Goal: Transaction & Acquisition: Purchase product/service

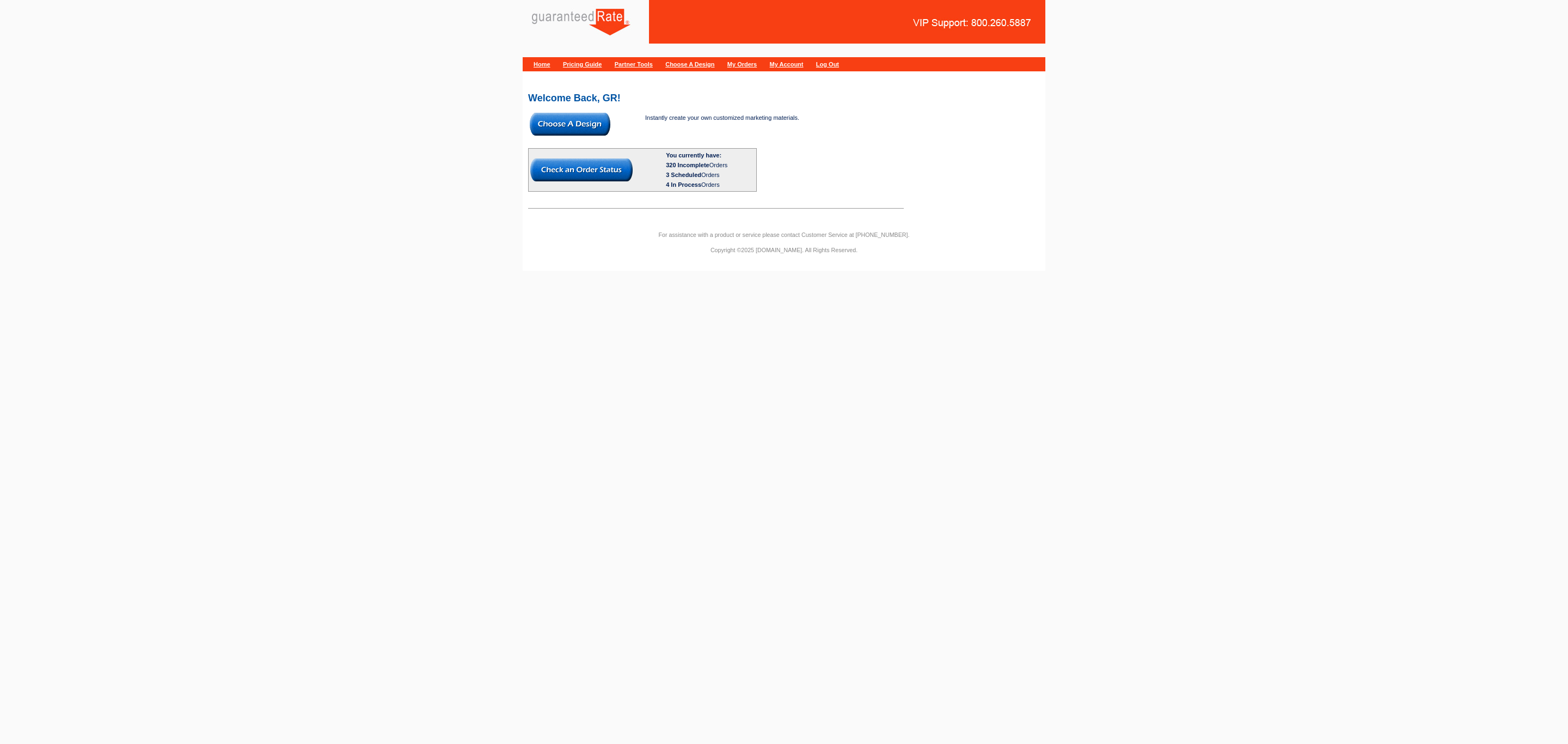
click at [574, 126] on img at bounding box center [570, 124] width 80 height 23
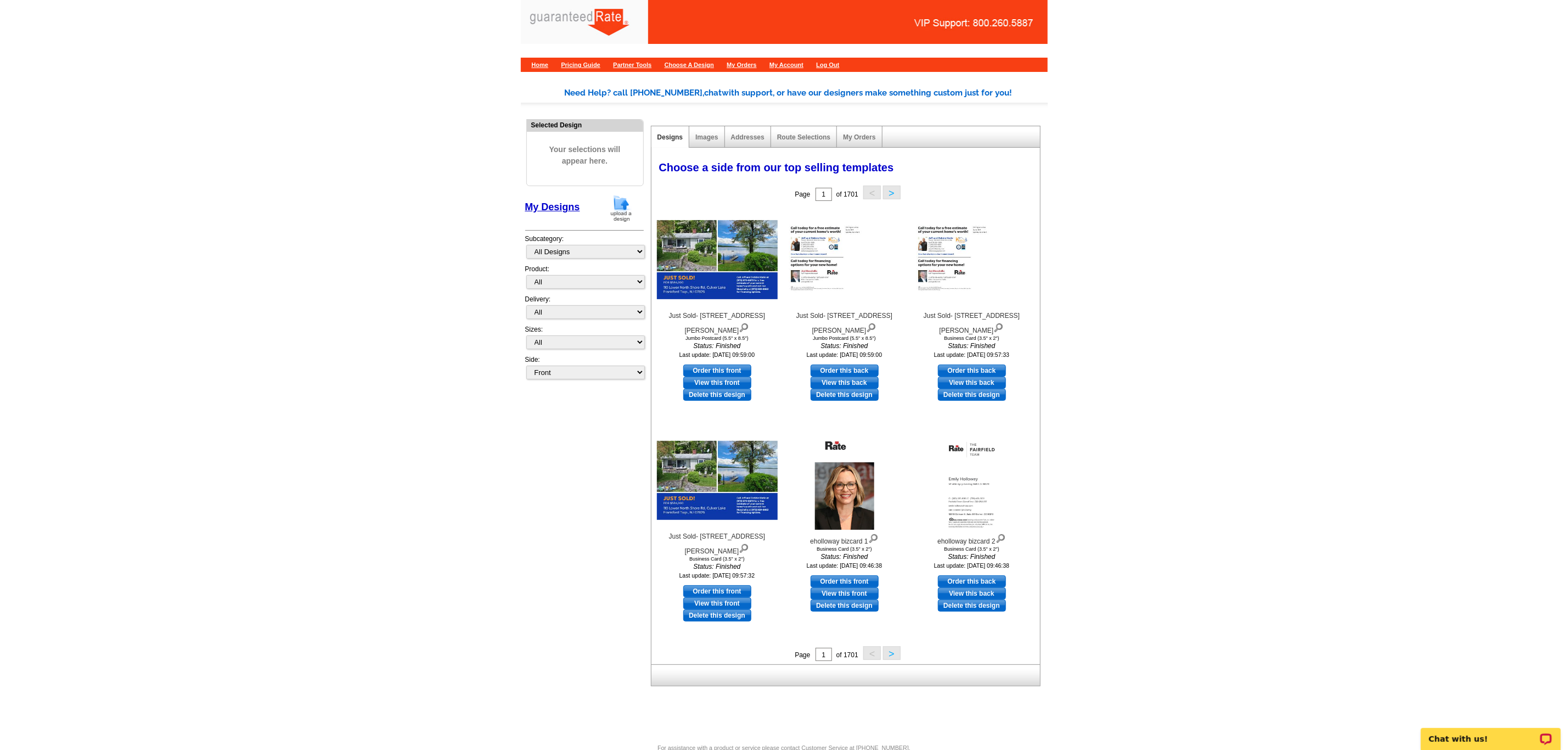
click at [624, 216] on img at bounding box center [621, 209] width 29 height 28
click at [1140, 242] on main "Need Help? call 800-260-5887, chat with support, or have our designers make som…" at bounding box center [784, 406] width 1568 height 673
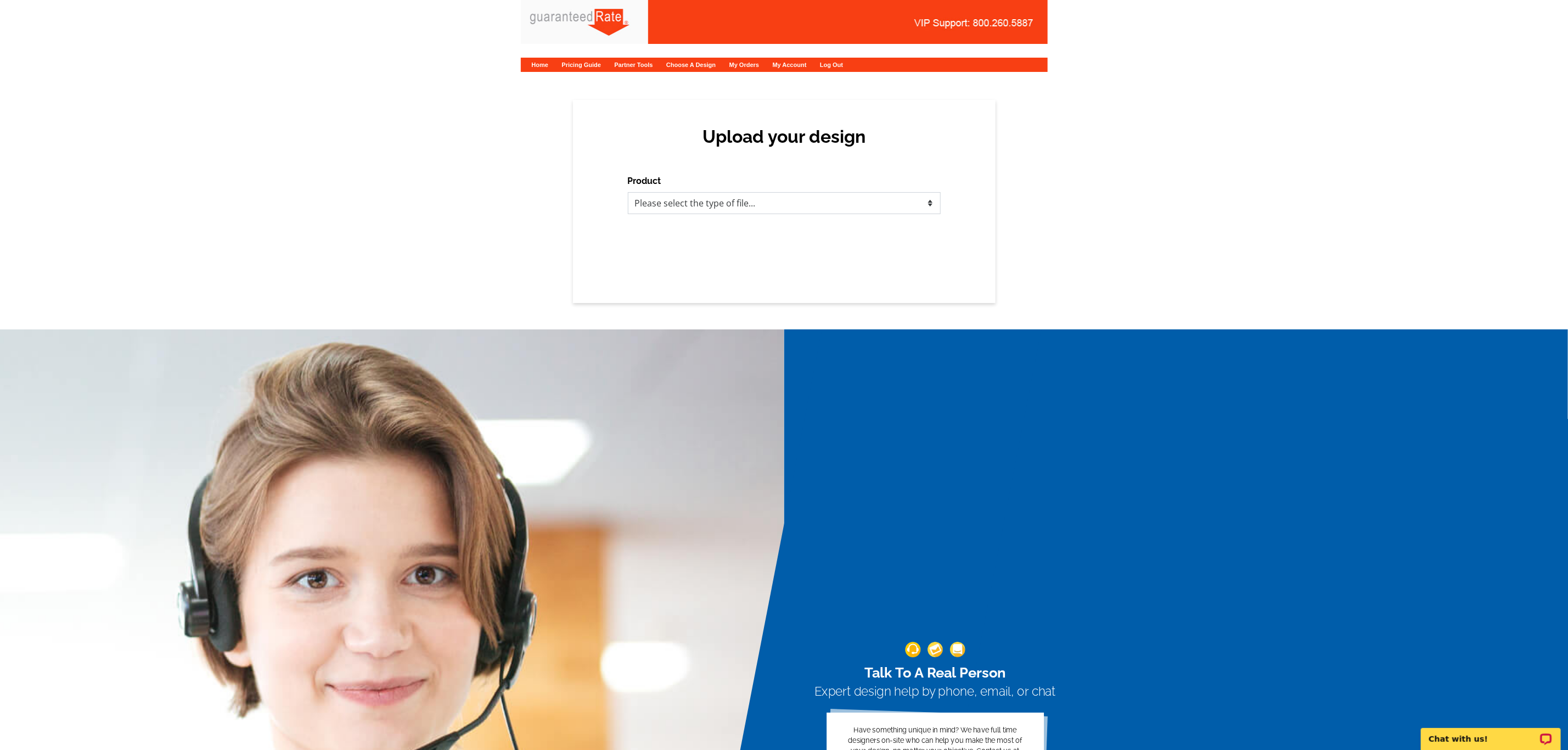
click at [718, 201] on select "Please select the type of file... Postcards Calendars Business Cards Letters an…" at bounding box center [784, 203] width 313 height 22
select select "3"
click at [628, 192] on select "Please select the type of file... Postcards Calendars Business Cards Letters an…" at bounding box center [784, 203] width 313 height 22
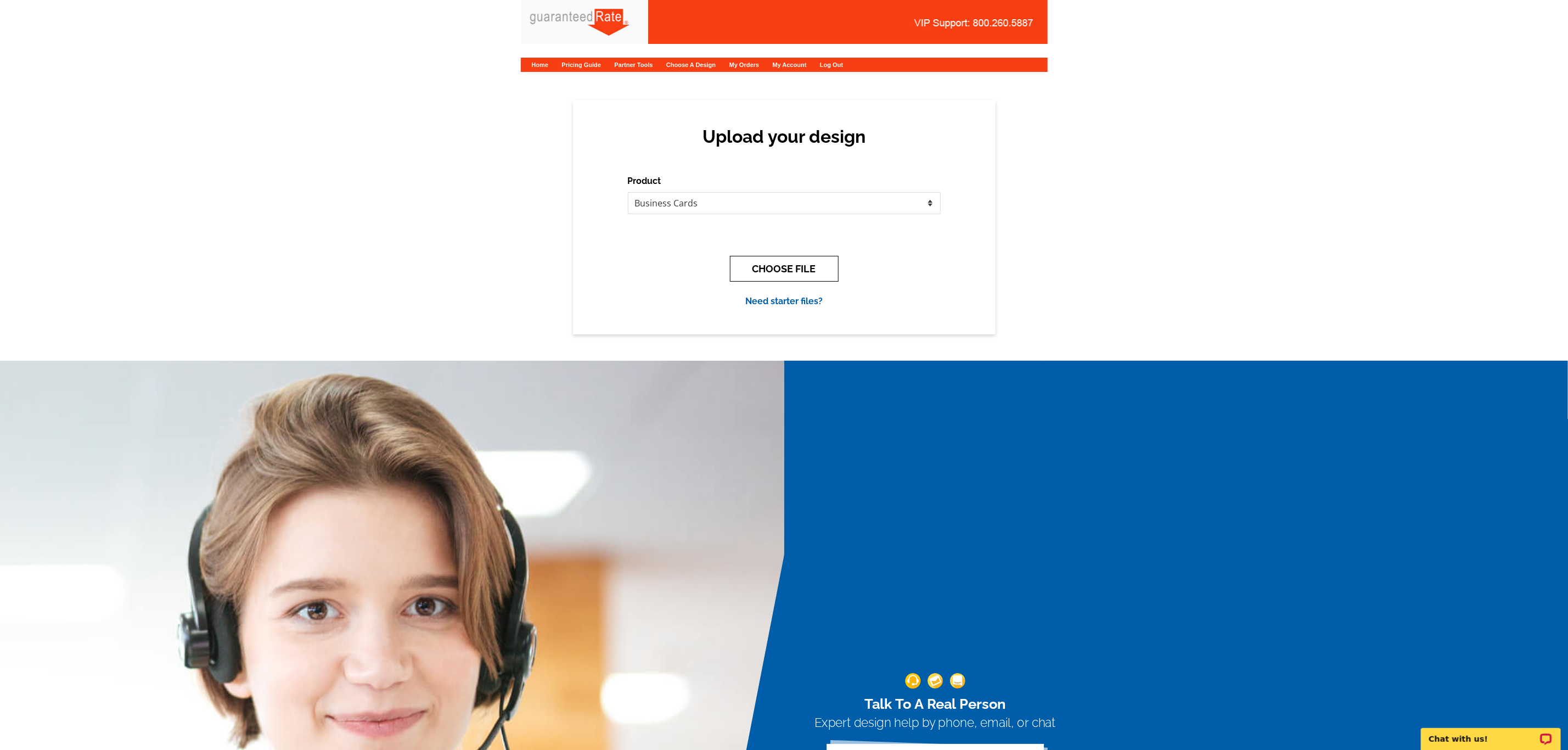
click at [809, 269] on button "CHOOSE FILE" at bounding box center [784, 269] width 109 height 26
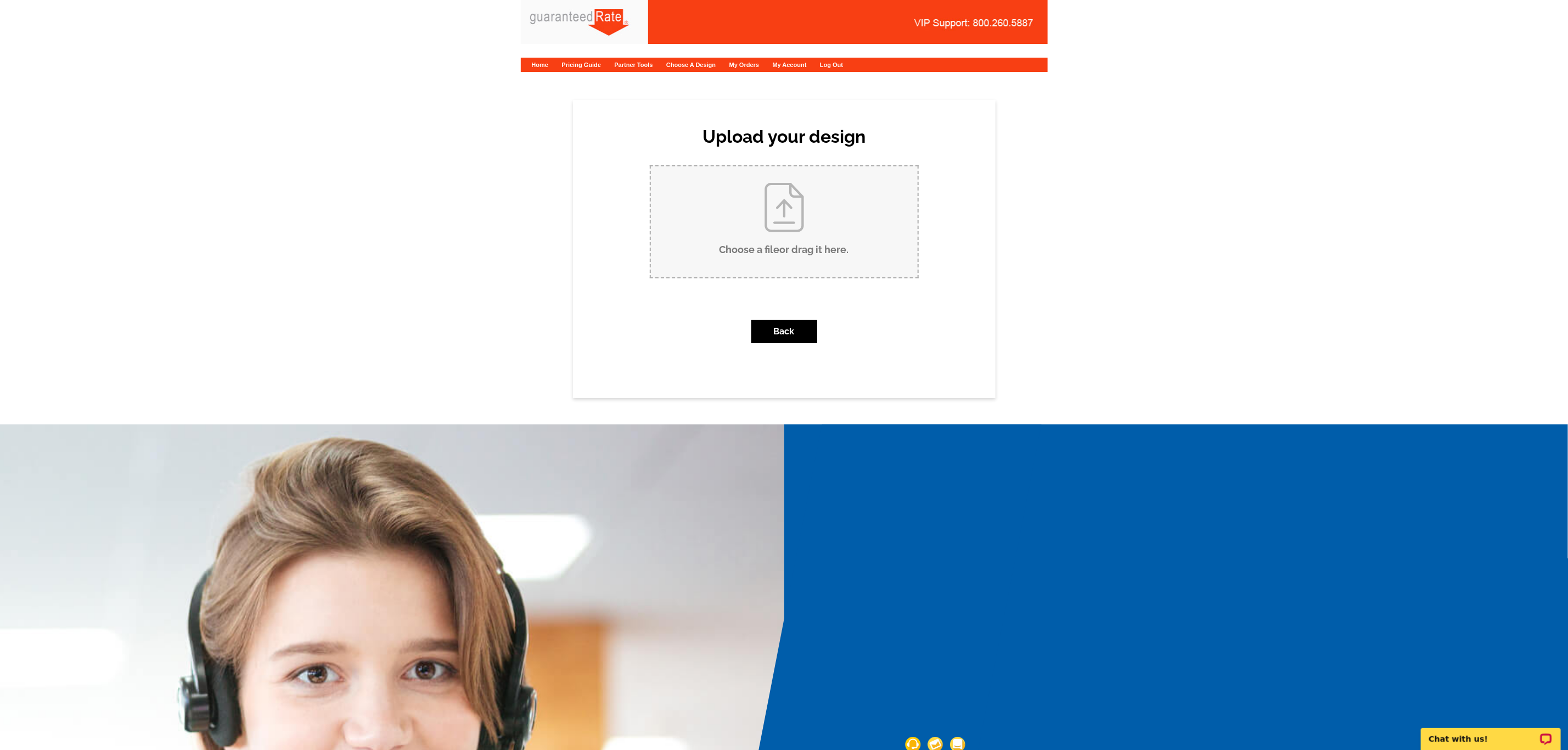
click at [796, 252] on input "Choose a file or drag it here ." at bounding box center [784, 222] width 267 height 111
type input "C:\fakepath\[PERSON_NAME] Business Card V1.pdf"
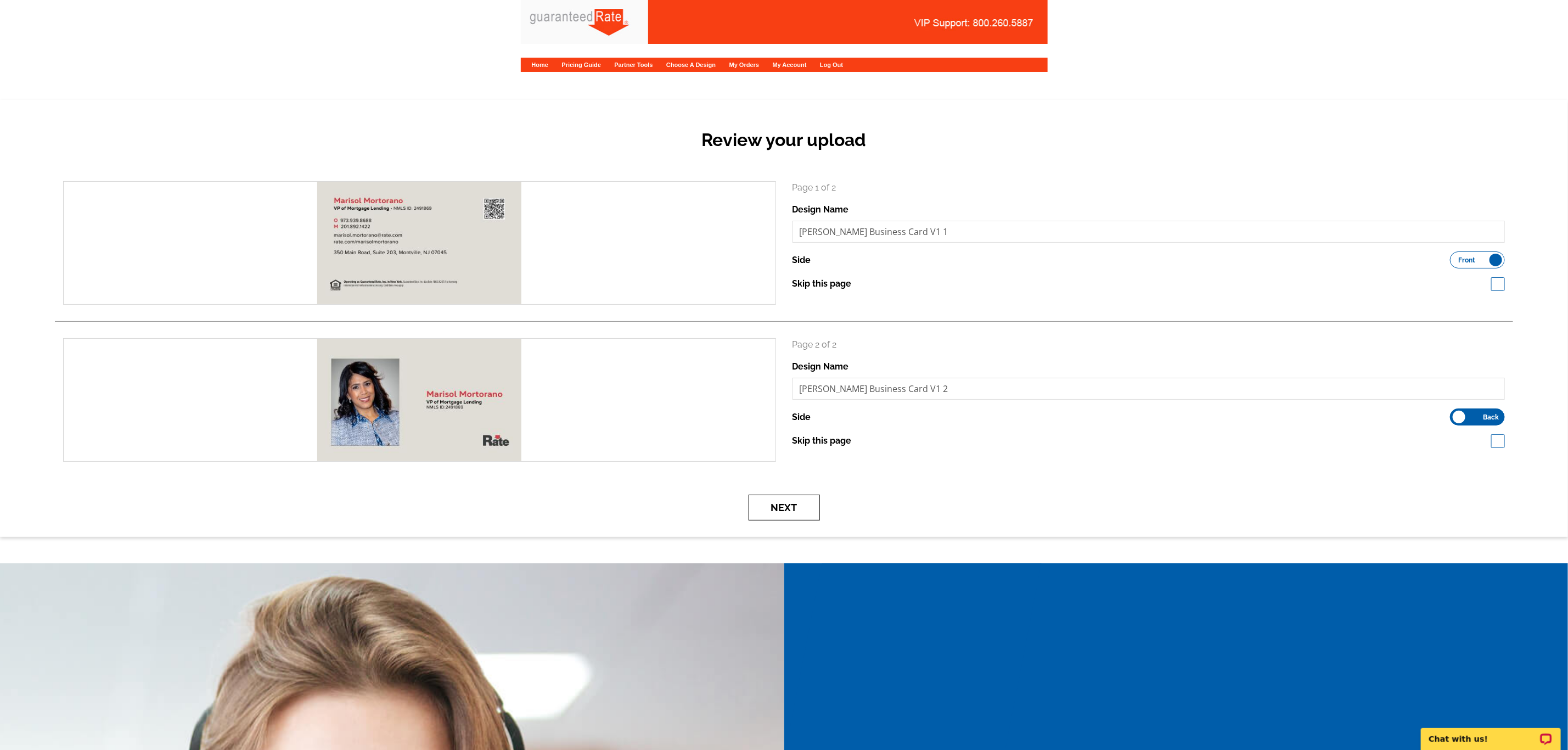
click at [782, 502] on button "Next" at bounding box center [784, 508] width 71 height 26
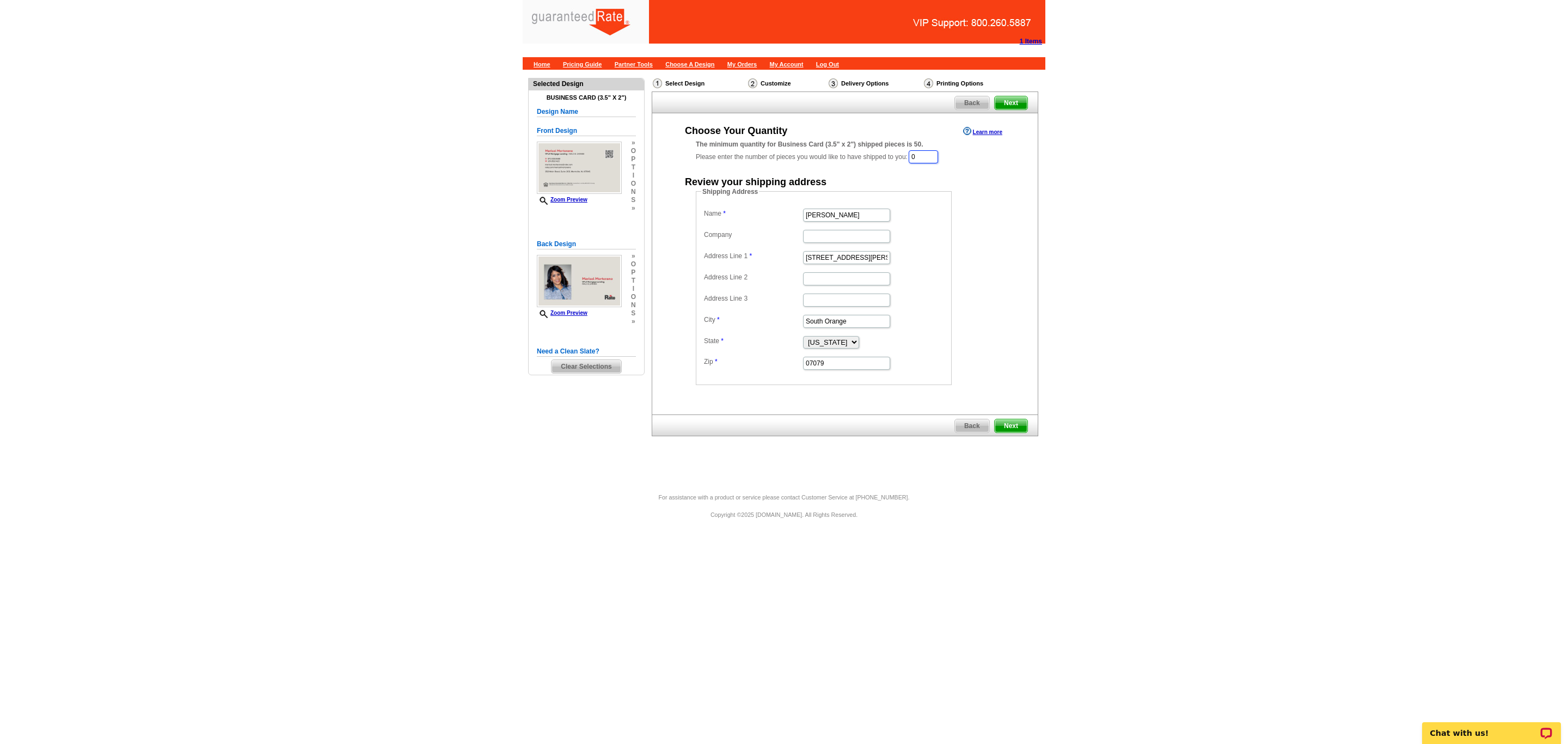
click at [938, 157] on input "0" at bounding box center [923, 156] width 29 height 13
type input "1000"
click at [1012, 428] on span "Next" at bounding box center [1011, 427] width 33 height 13
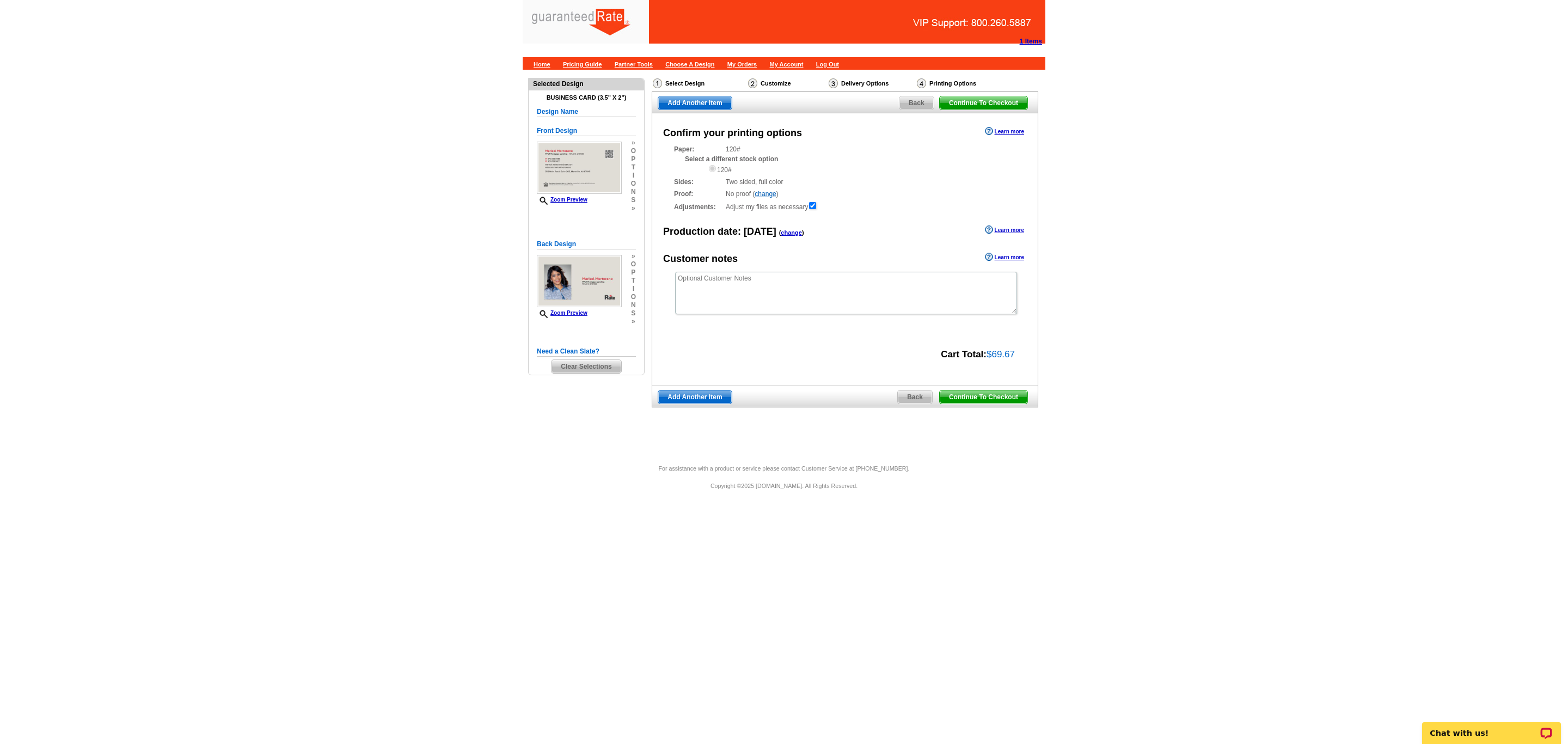
click at [957, 395] on span "Continue To Checkout" at bounding box center [984, 396] width 88 height 13
